Goal: Ask a question

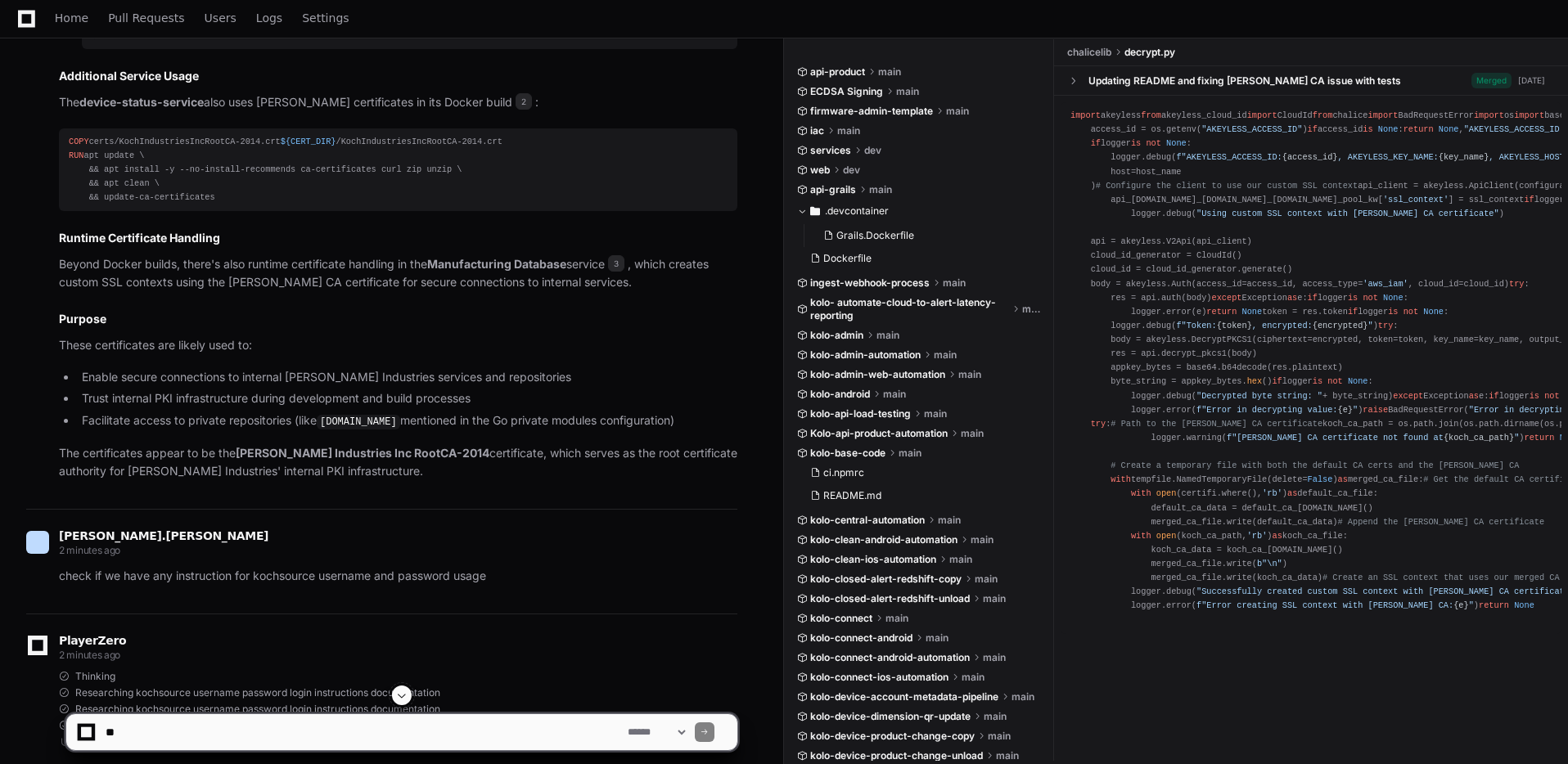
scroll to position [1344, 0]
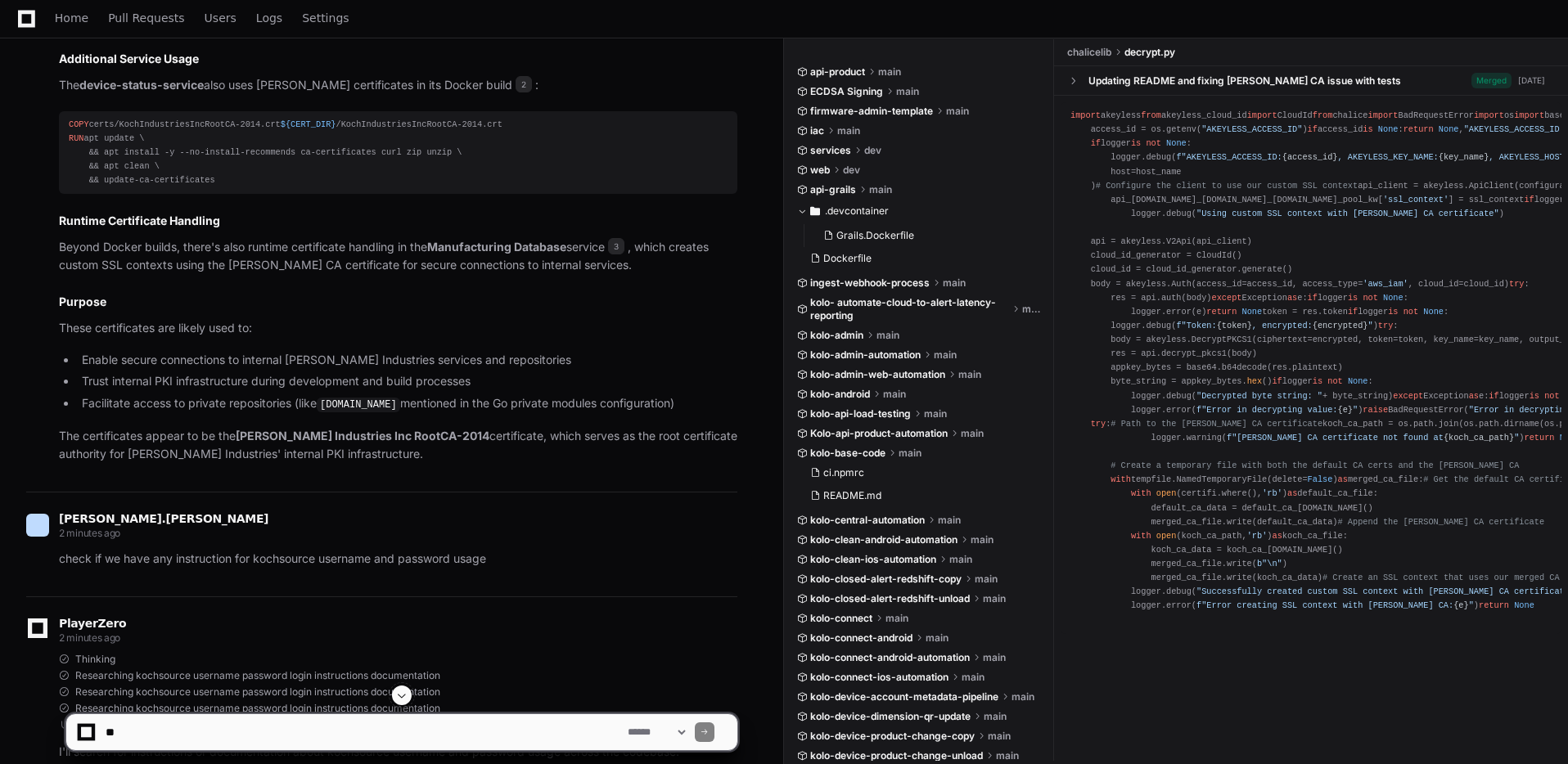
click at [400, 697] on span at bounding box center [401, 695] width 13 height 13
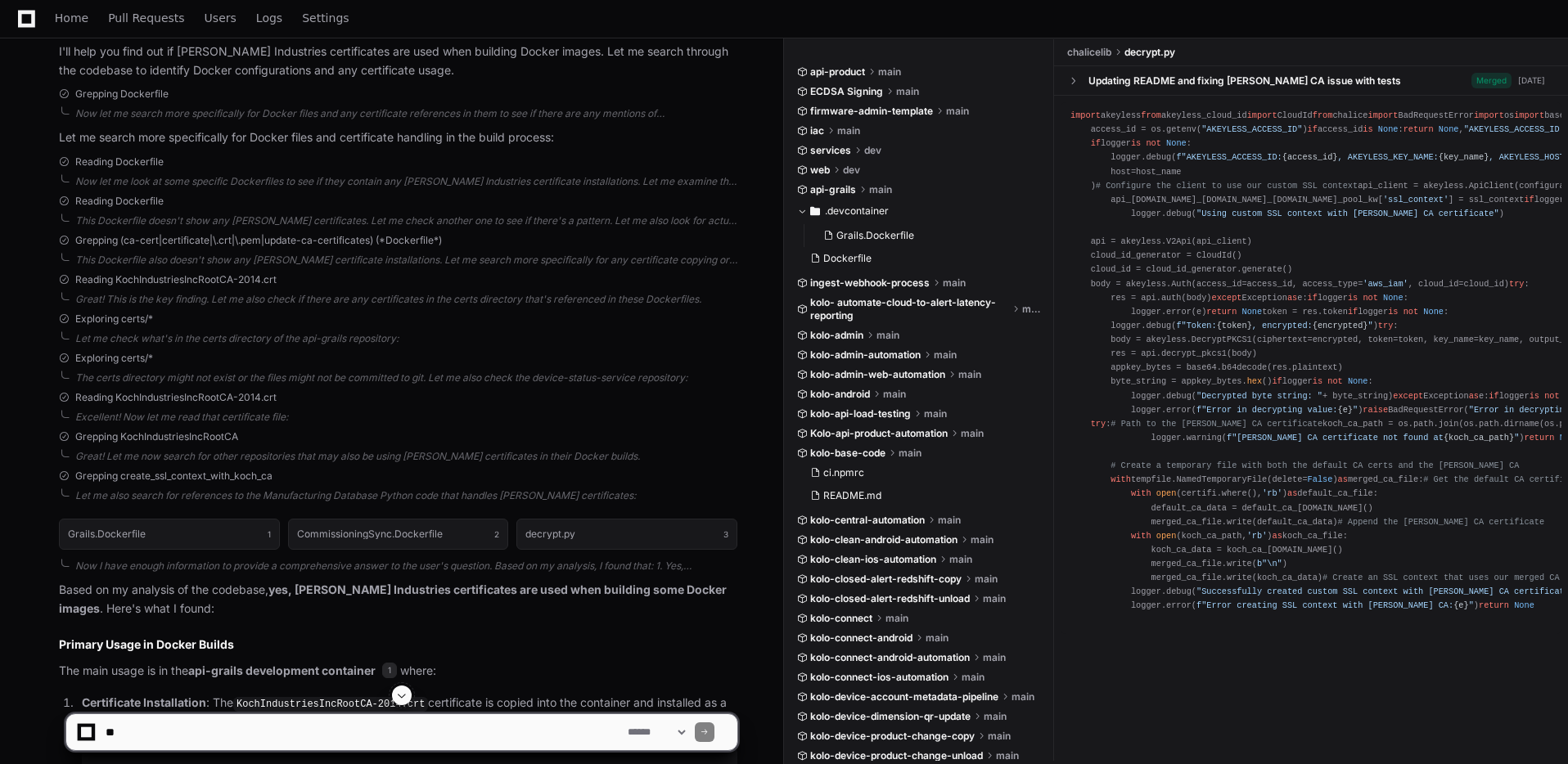
scroll to position [301, 0]
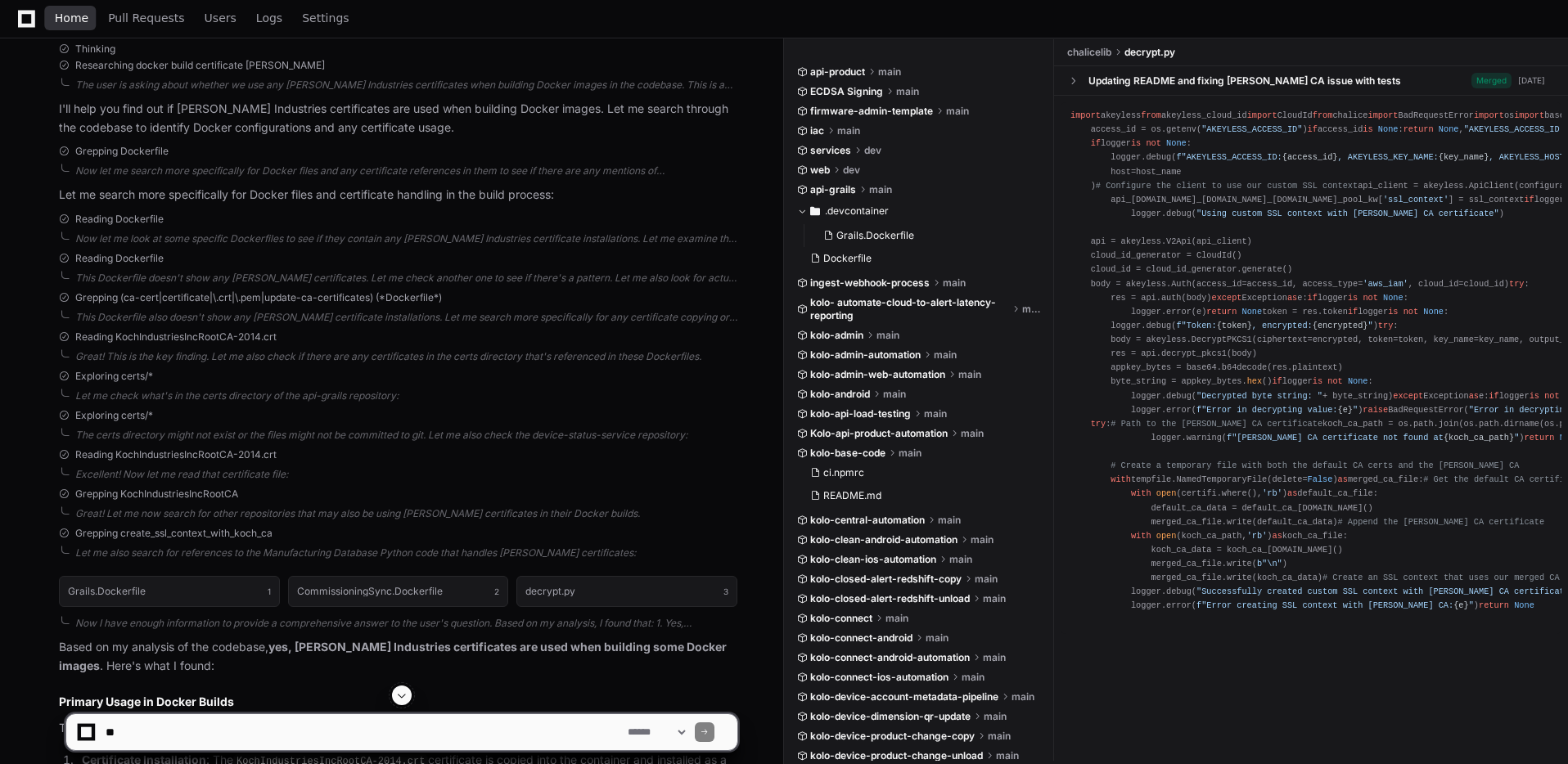
click at [75, 23] on span "Home" at bounding box center [72, 18] width 33 height 10
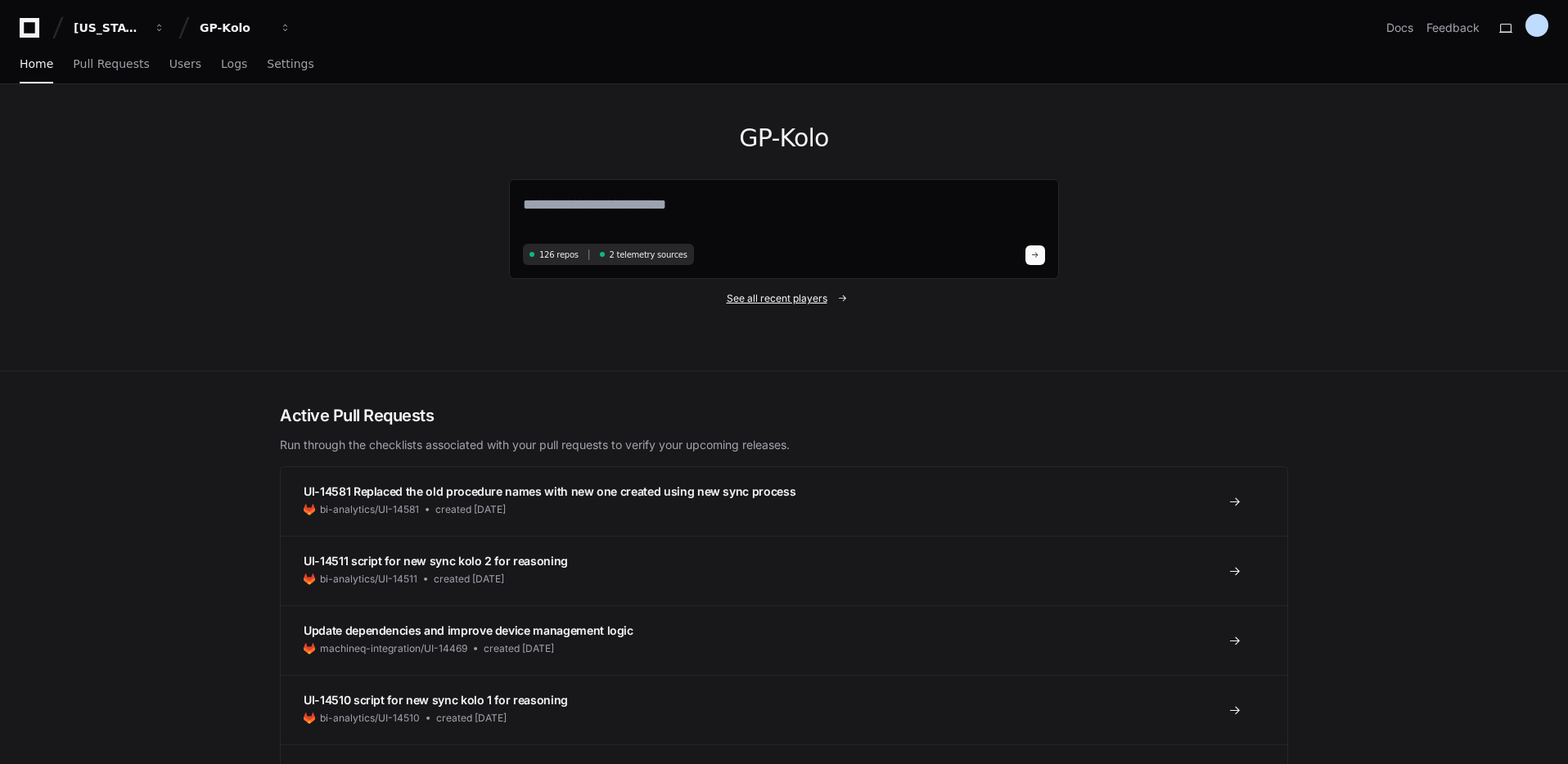
click at [773, 302] on span "See all recent players" at bounding box center [777, 298] width 100 height 13
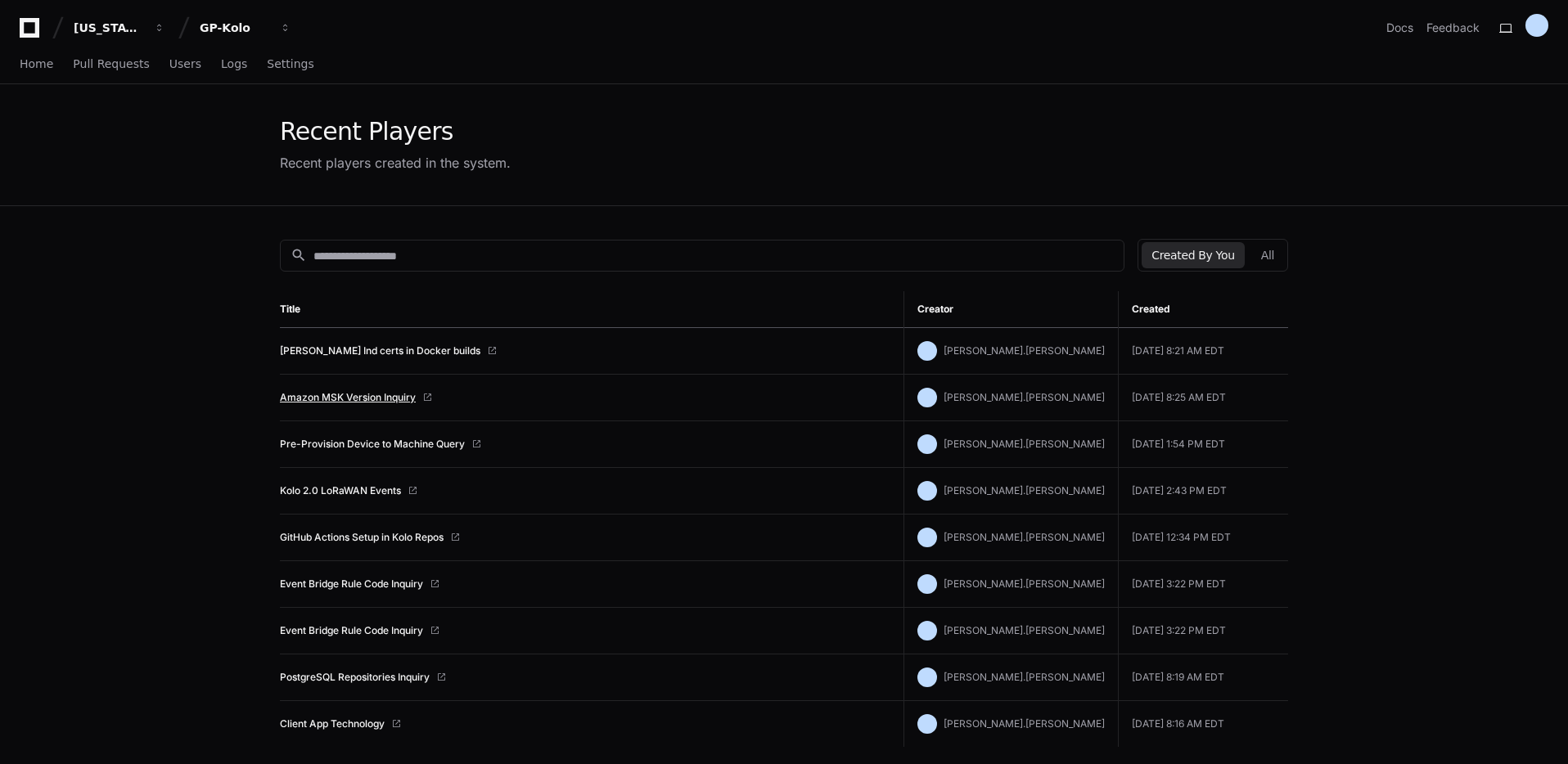
click at [372, 397] on link "Amazon MSK Version Inquiry" at bounding box center [348, 397] width 136 height 13
click at [1272, 254] on button "All" at bounding box center [1268, 255] width 33 height 27
click at [1182, 262] on button "Created By You" at bounding box center [1193, 255] width 102 height 27
click at [423, 446] on link "Pre-Provision Device to Machine Query" at bounding box center [372, 444] width 185 height 13
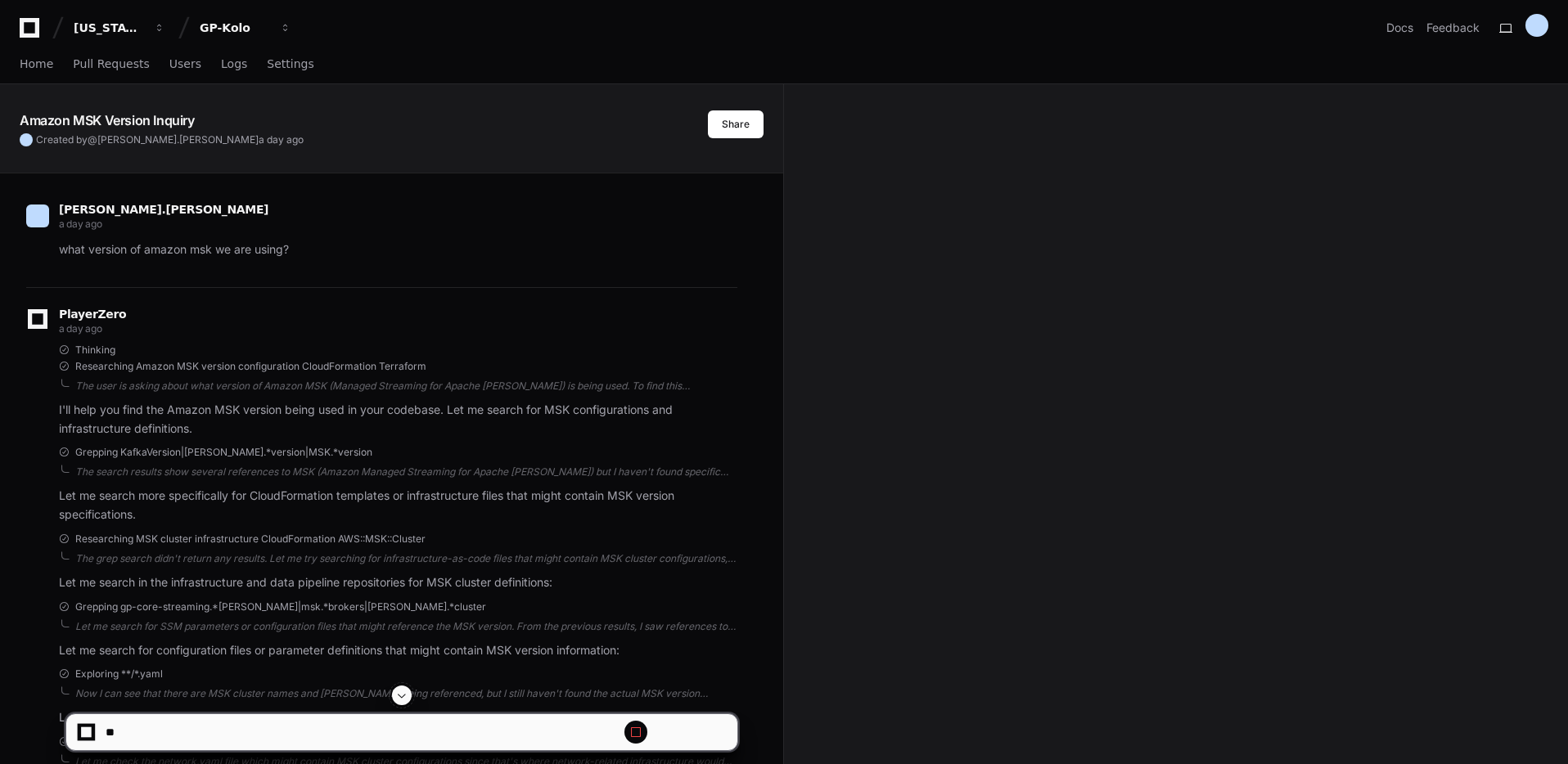
click at [402, 696] on span at bounding box center [401, 695] width 13 height 13
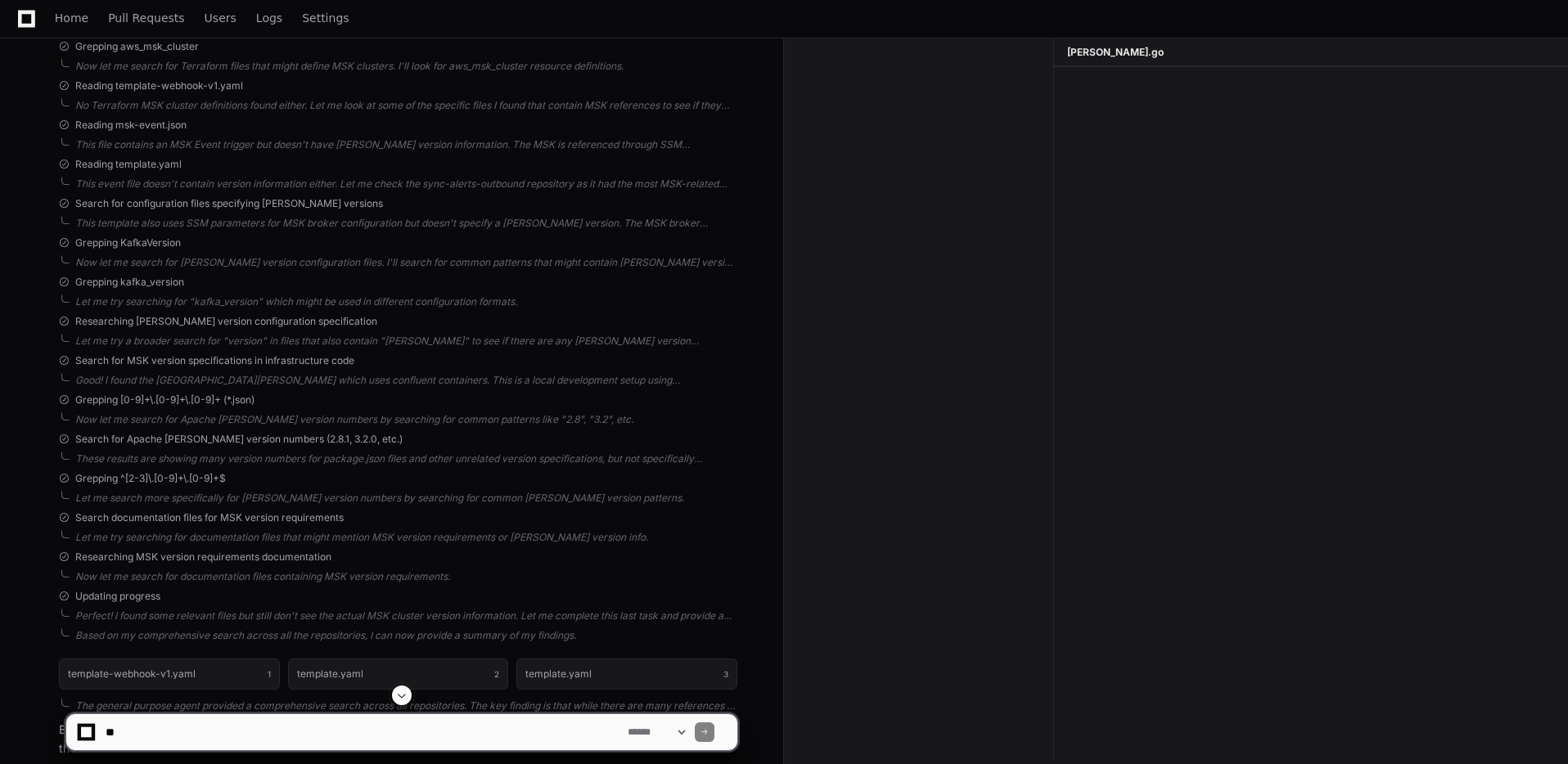
click at [407, 697] on span at bounding box center [401, 695] width 13 height 13
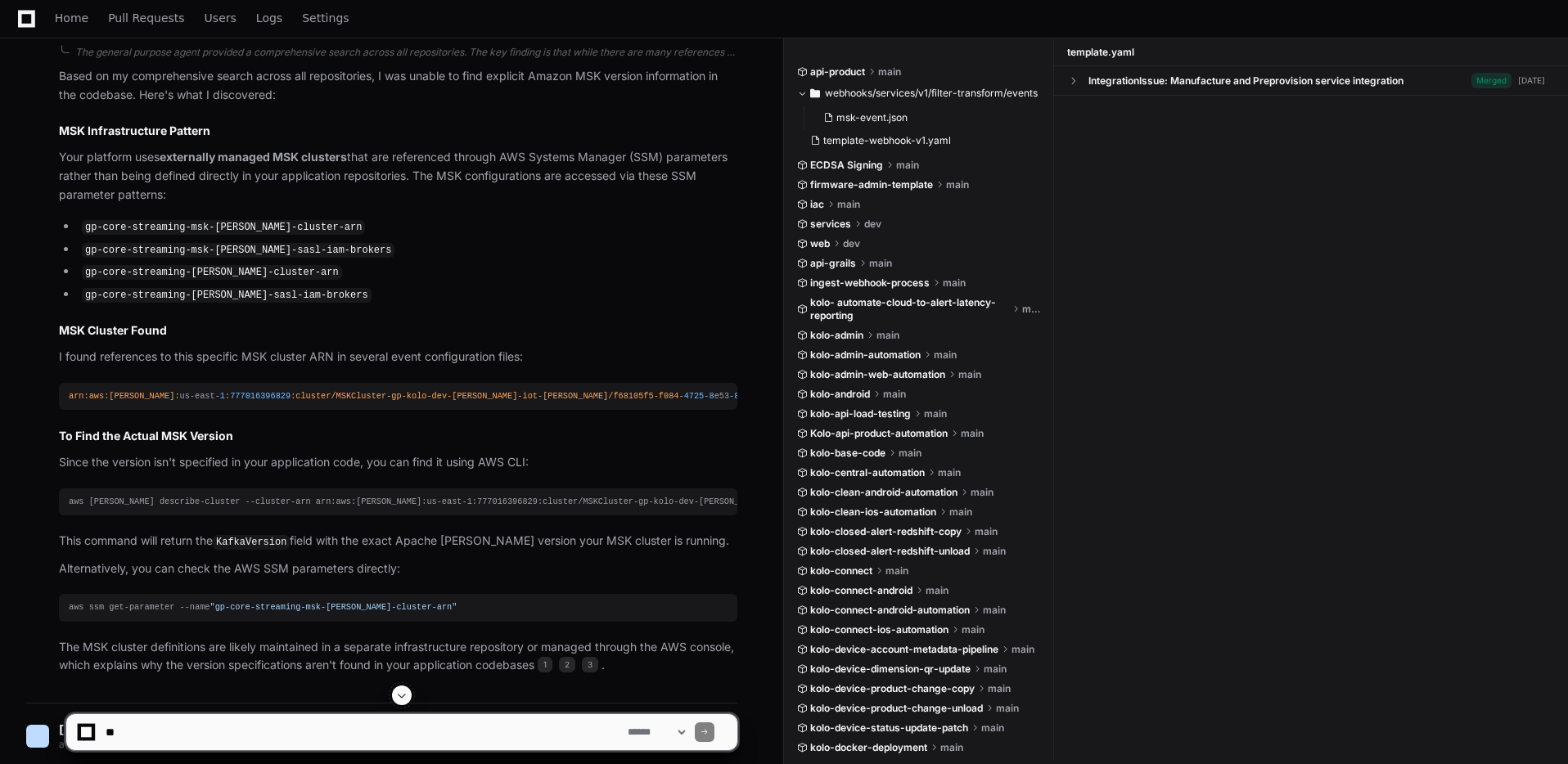
scroll to position [1623, 0]
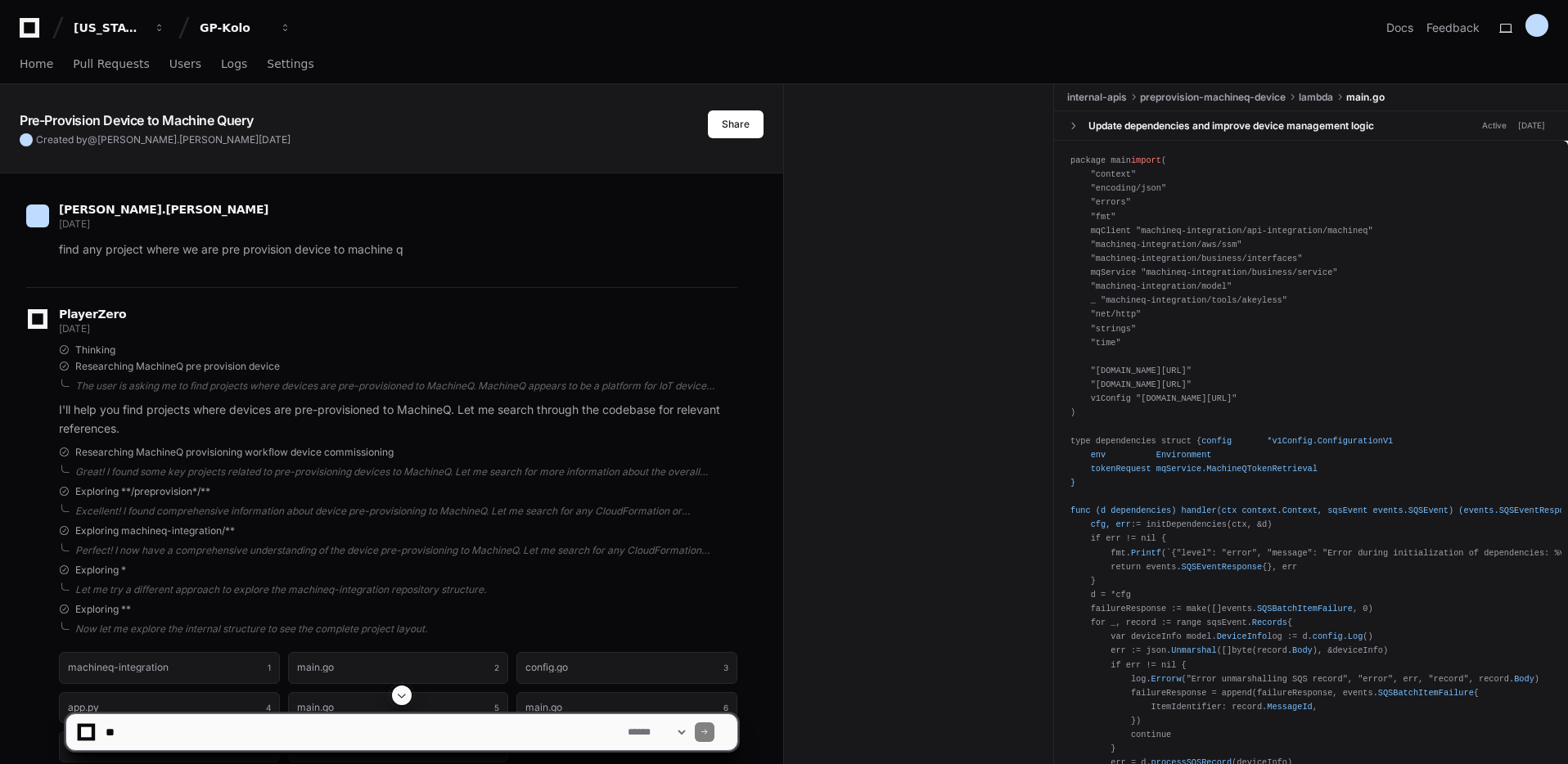
click at [404, 695] on span at bounding box center [401, 695] width 13 height 13
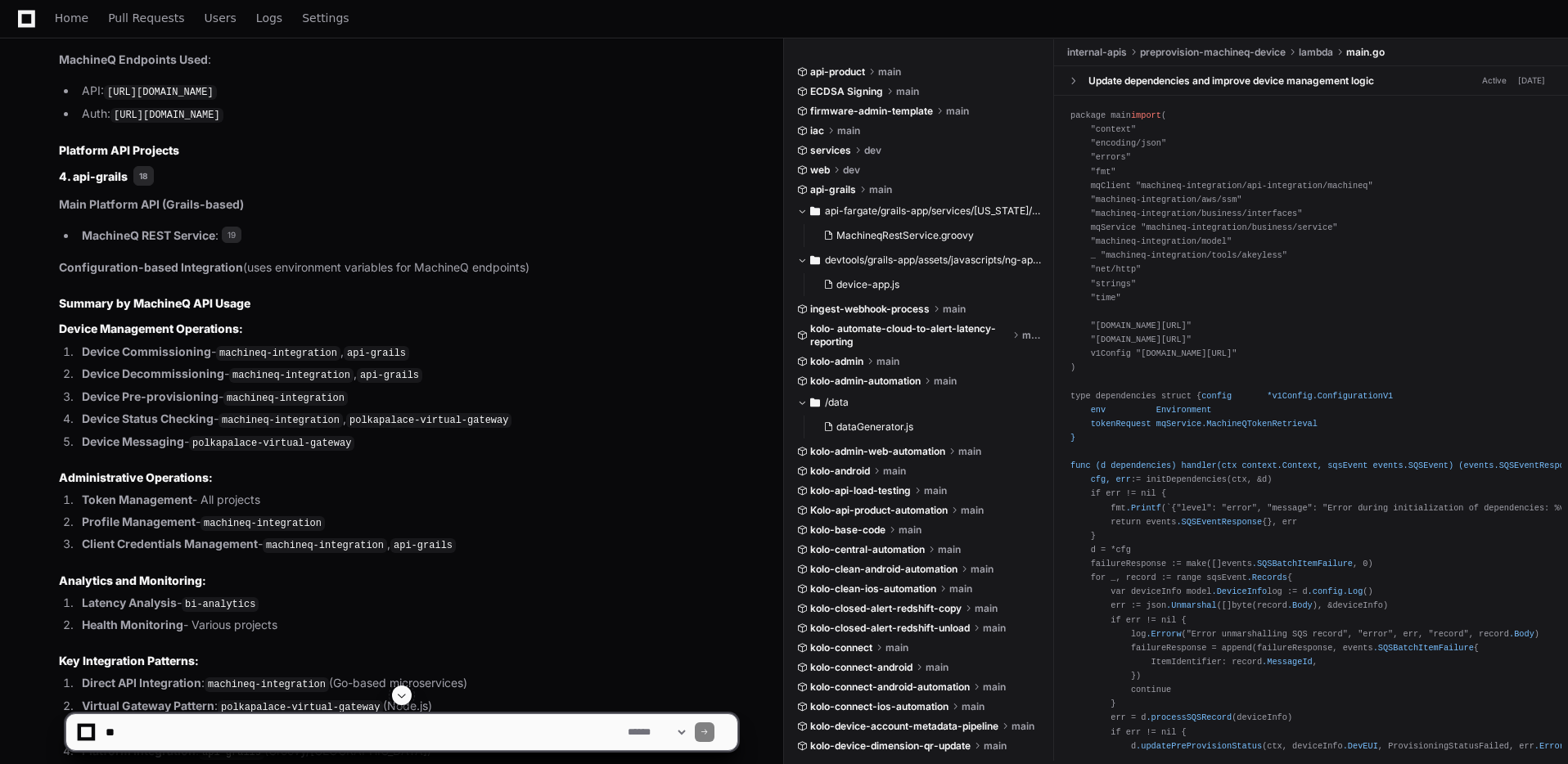
click at [252, 347] on code "machineq-integration" at bounding box center [278, 353] width 124 height 15
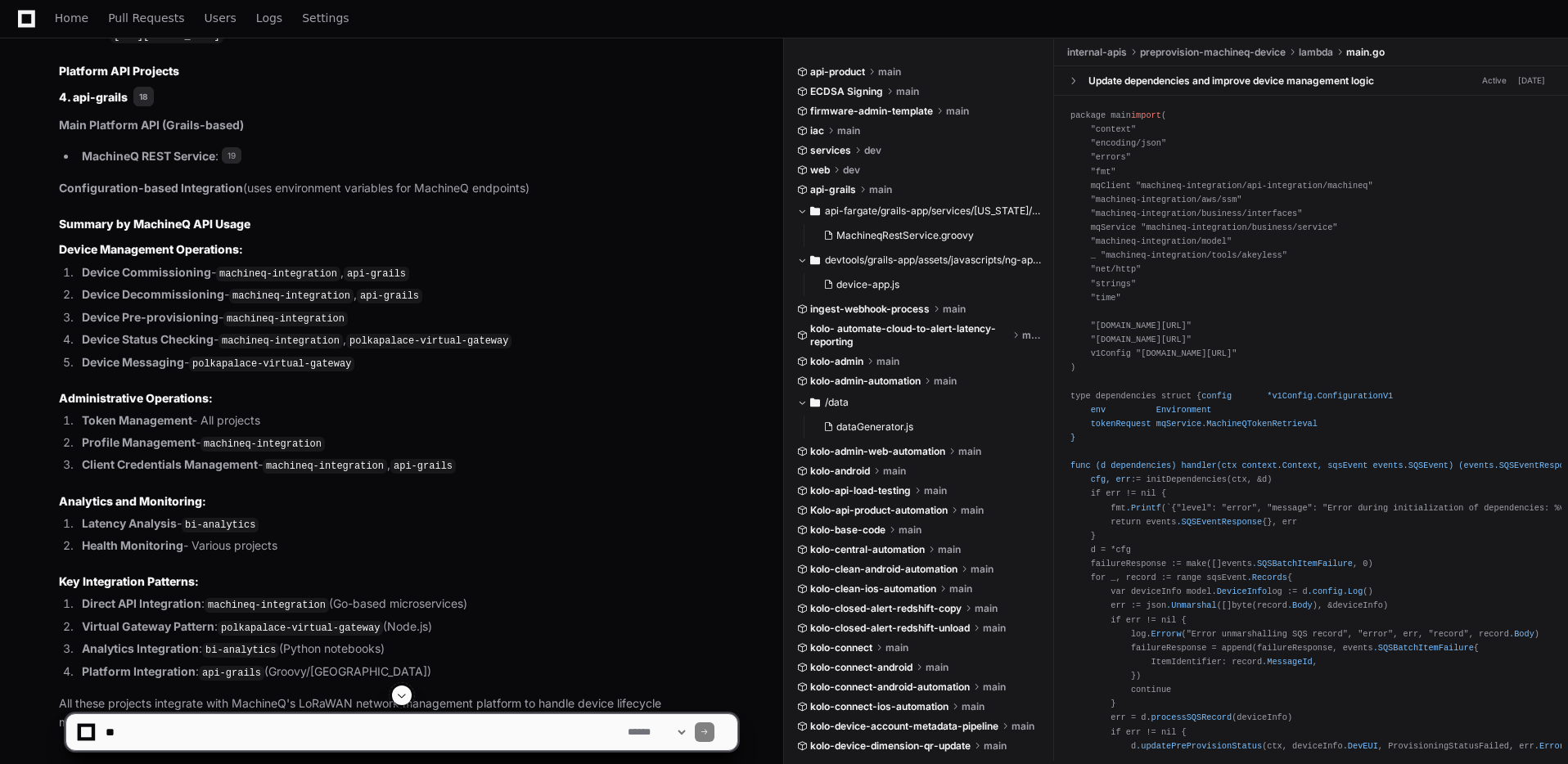
scroll to position [3467, 0]
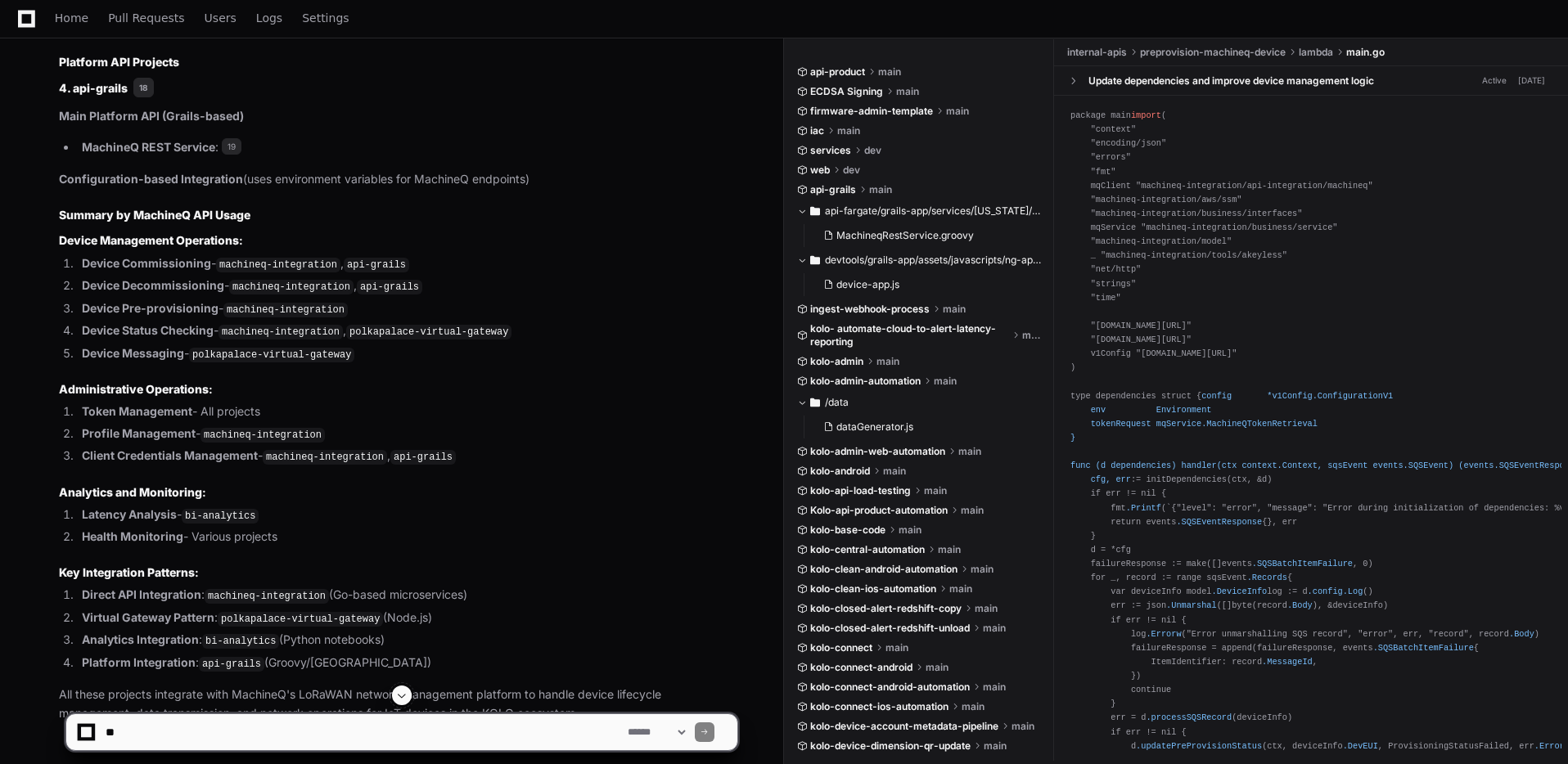
click at [163, 730] on textarea at bounding box center [363, 732] width 522 height 36
type textarea "**********"
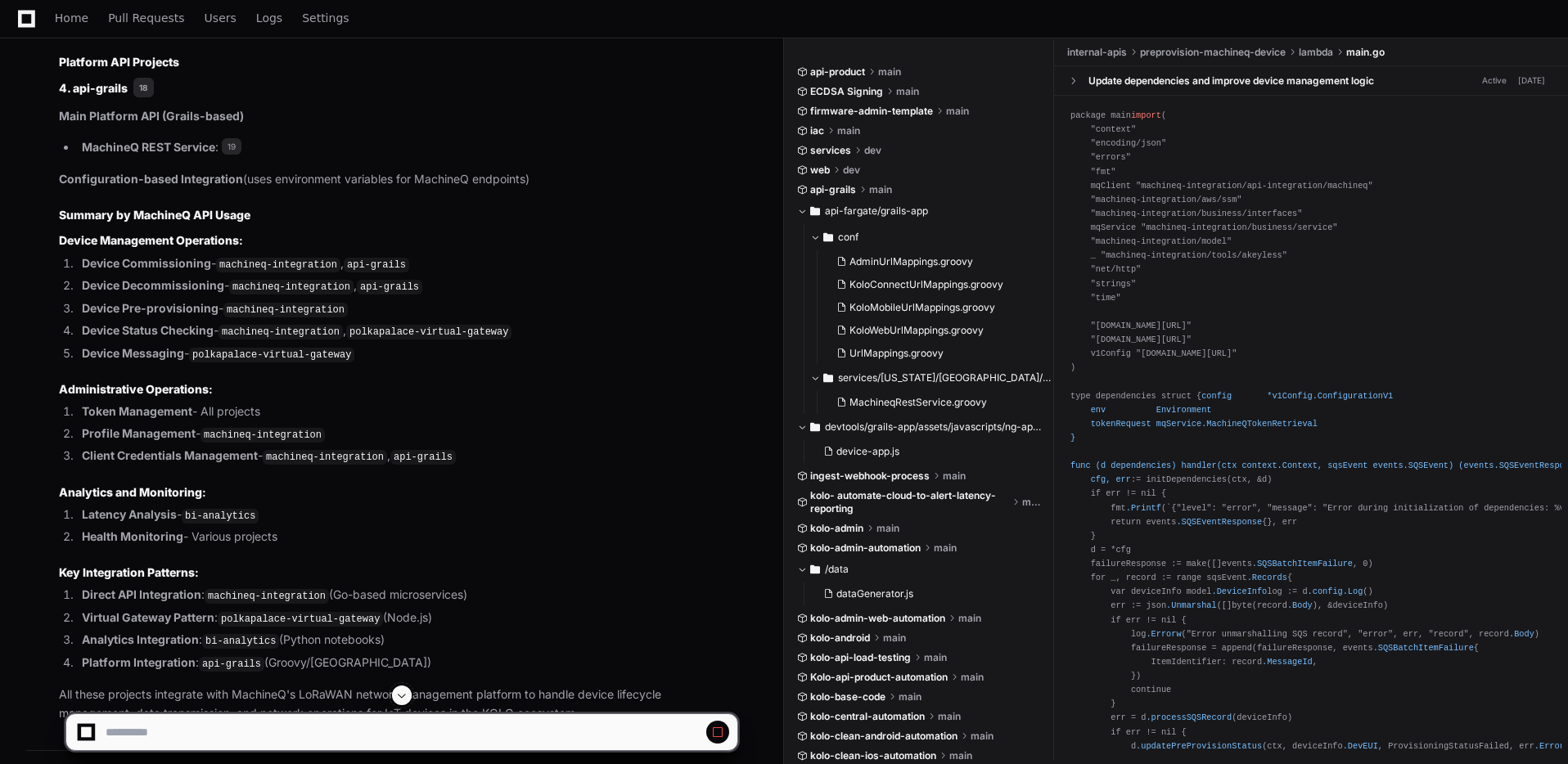
click at [403, 700] on span at bounding box center [401, 695] width 13 height 13
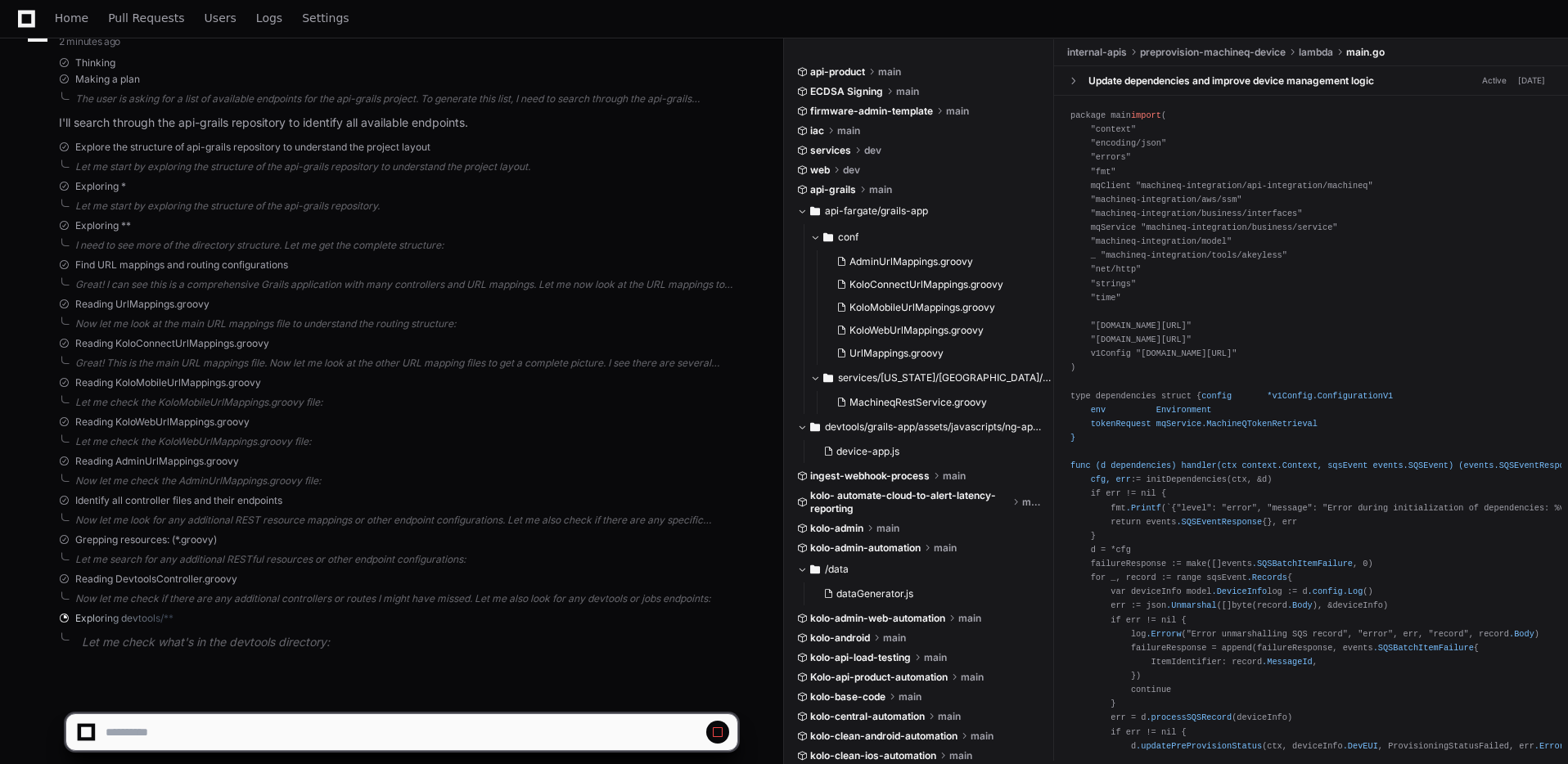
scroll to position [4323, 0]
